Goal: Check status: Check status

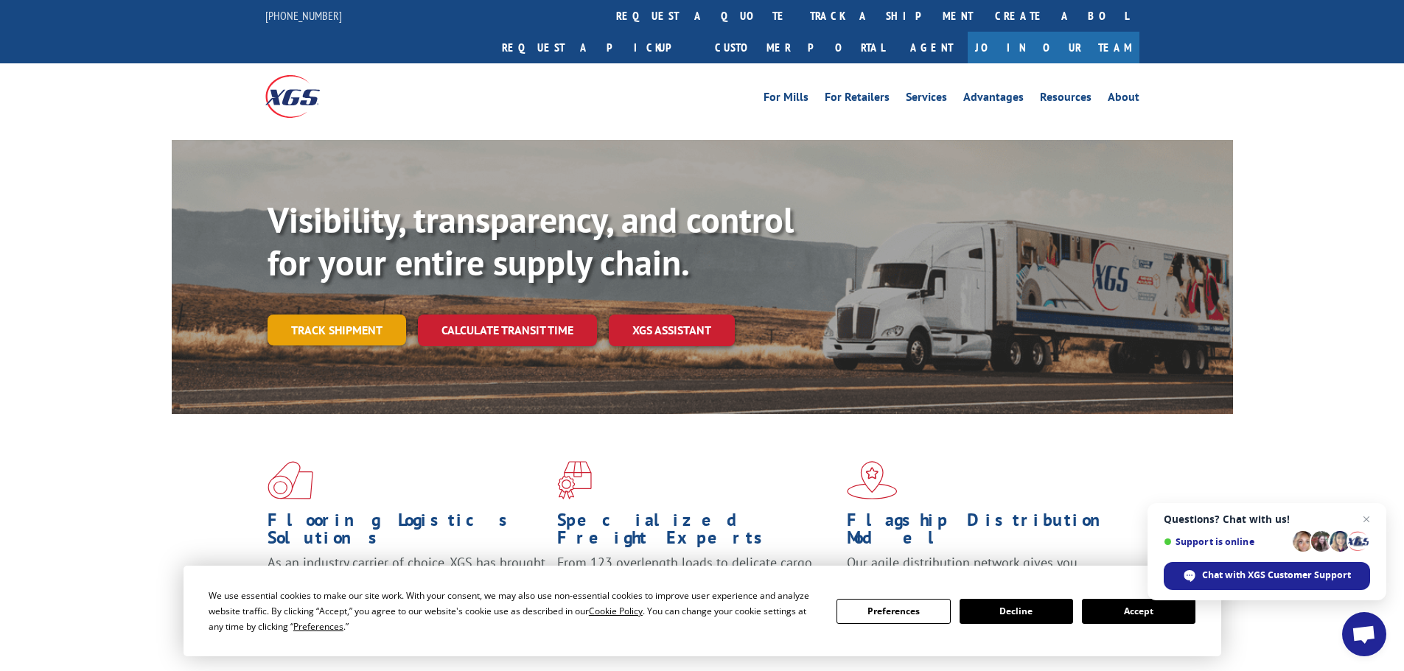
click at [333, 315] on link "Track shipment" at bounding box center [336, 330] width 139 height 31
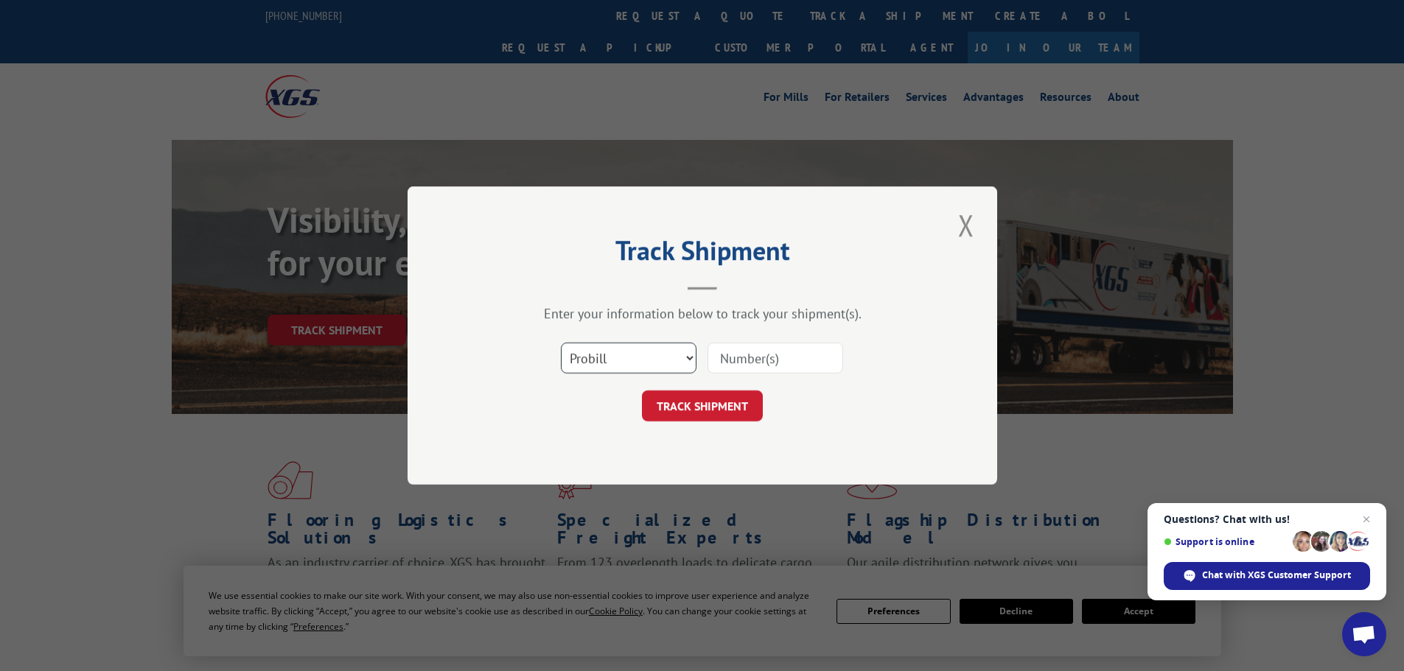
click at [653, 346] on select "Select category... Probill BOL PO" at bounding box center [629, 358] width 136 height 31
select select "po"
click at [561, 343] on select "Select category... Probill BOL PO" at bounding box center [629, 358] width 136 height 31
click at [725, 351] on input at bounding box center [775, 358] width 136 height 31
click at [778, 352] on input at bounding box center [775, 358] width 136 height 31
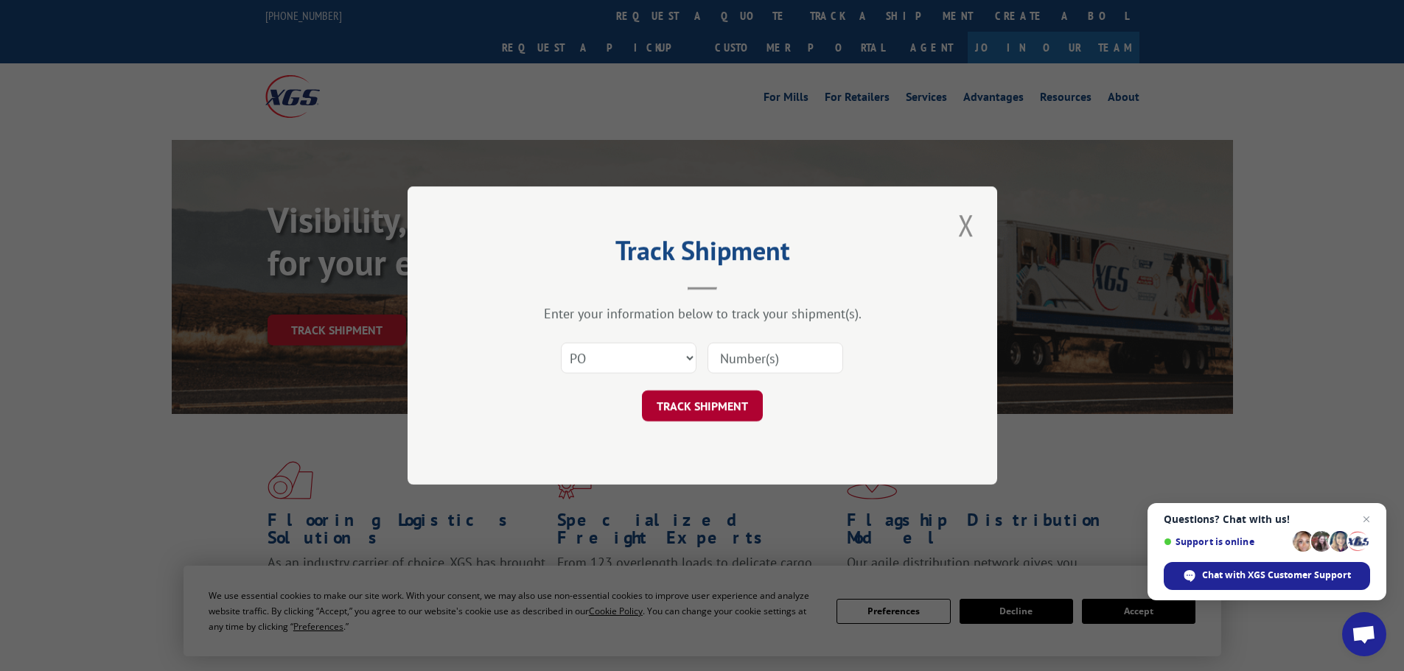
paste input "20543752"
type input "20543752"
click at [698, 410] on button "TRACK SHIPMENT" at bounding box center [702, 406] width 121 height 31
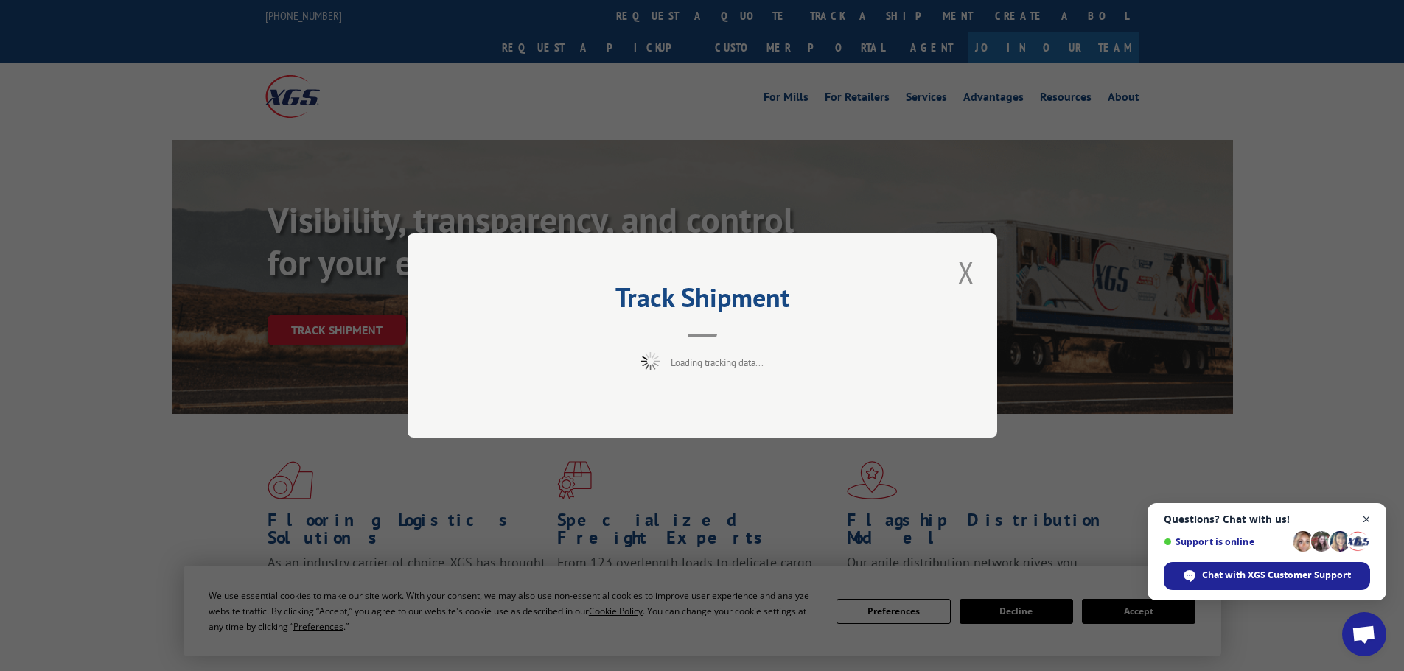
click at [1368, 520] on span "Open chat" at bounding box center [1366, 520] width 18 height 18
